Goal: Task Accomplishment & Management: Manage account settings

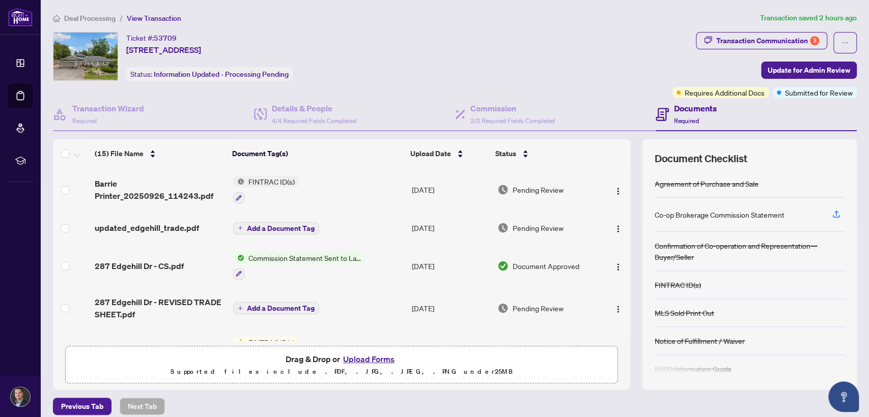
drag, startPoint x: 618, startPoint y: 175, endPoint x: 623, endPoint y: 183, distance: 9.3
click at [623, 183] on div "(15) File Name Document Tag(s) Upload Date Status Barrie Printer_20250926_11424…" at bounding box center [455, 264] width 804 height 250
click at [630, 189] on div "(15) File Name Document Tag(s) Upload Date Status Barrie Printer_20250926_11424…" at bounding box center [455, 264] width 804 height 250
drag, startPoint x: 622, startPoint y: 196, endPoint x: 621, endPoint y: 202, distance: 5.6
click at [621, 202] on div "(15) File Name Document Tag(s) Upload Date Status Barrie Printer_20250926_11424…" at bounding box center [455, 264] width 804 height 250
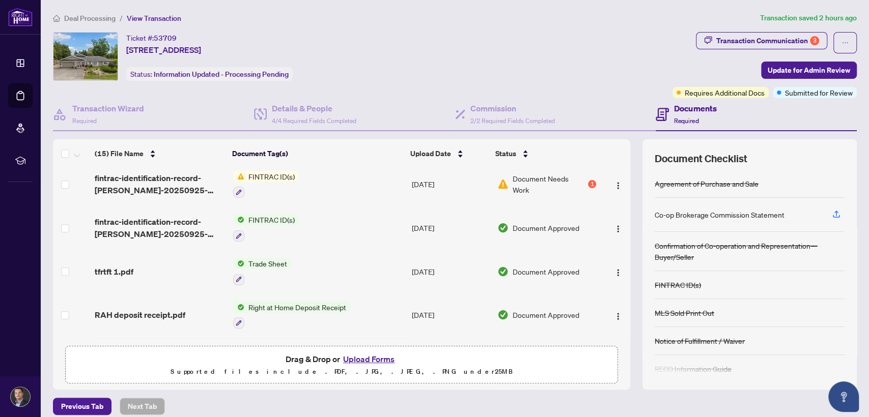
scroll to position [179, 0]
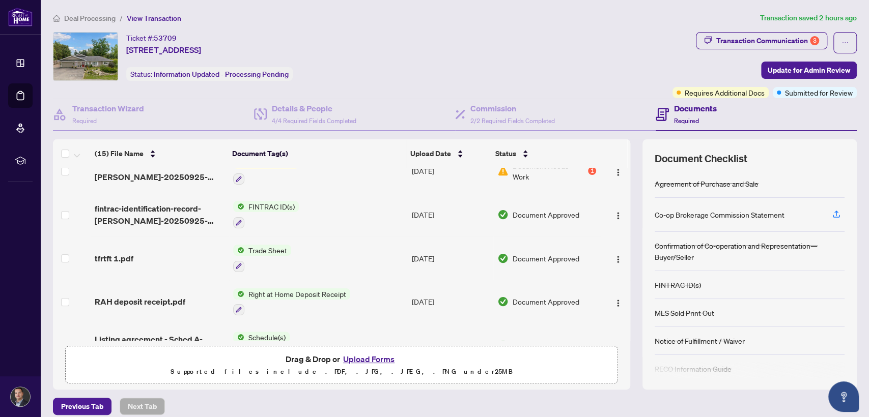
click at [304, 296] on div "Right at Home Deposit Receipt" at bounding box center [291, 302] width 117 height 27
click at [614, 299] on img "button" at bounding box center [618, 303] width 8 height 8
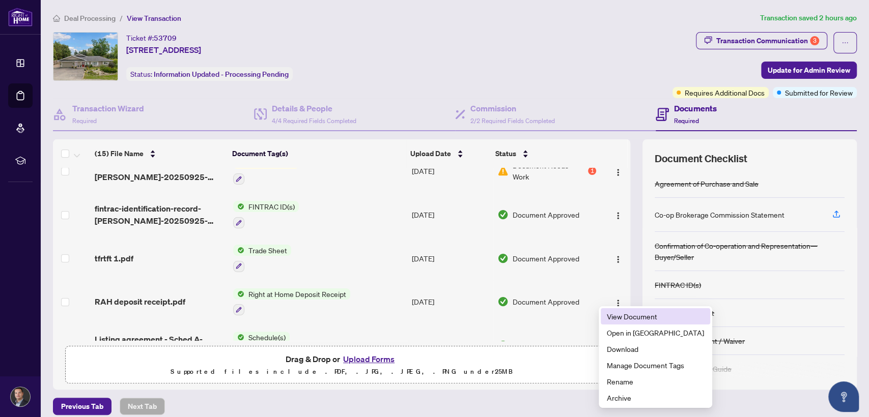
click at [623, 318] on span "View Document" at bounding box center [655, 316] width 97 height 11
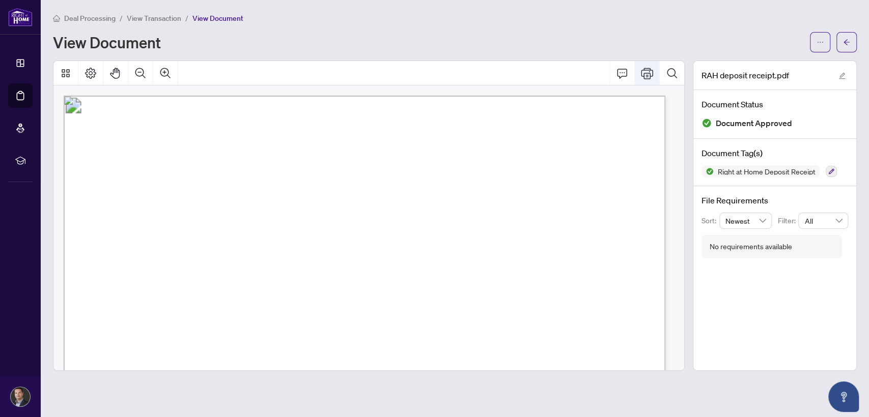
click at [652, 78] on icon "Print" at bounding box center [647, 73] width 12 height 12
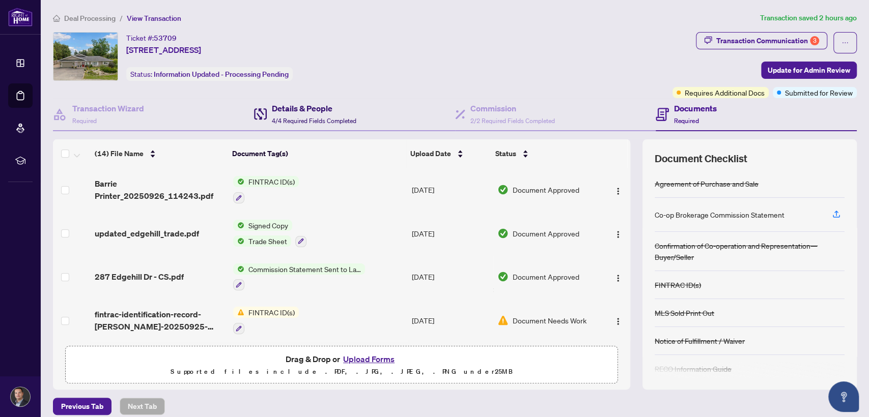
click at [278, 104] on h4 "Details & People" at bounding box center [314, 108] width 84 height 12
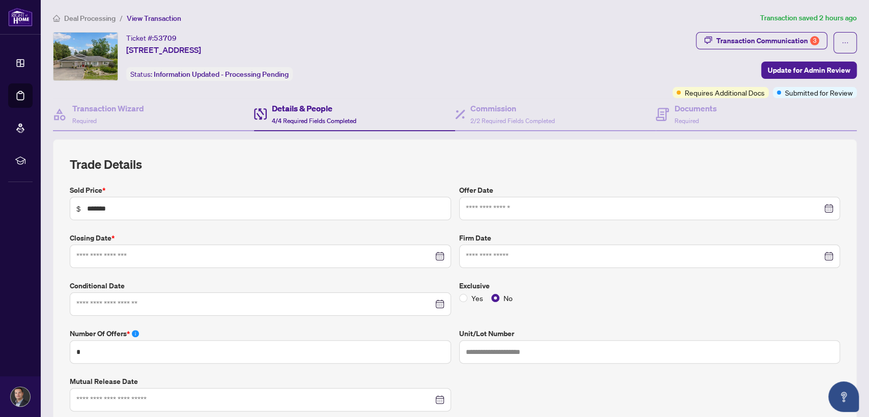
type input "**********"
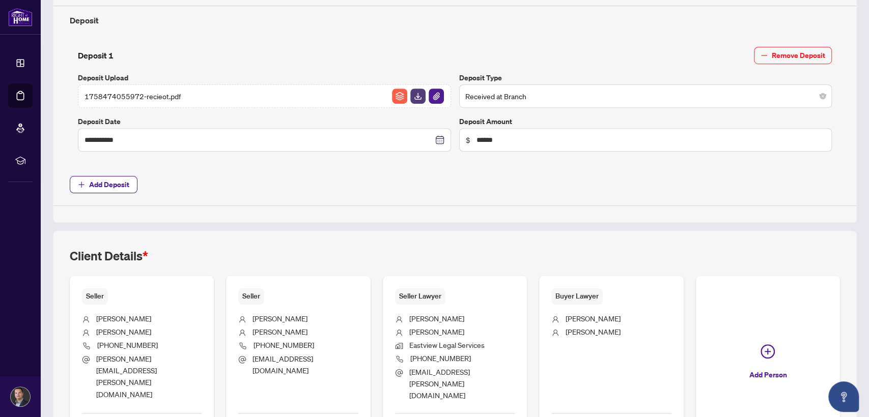
scroll to position [419, 0]
